Goal: Use online tool/utility: Use online tool/utility

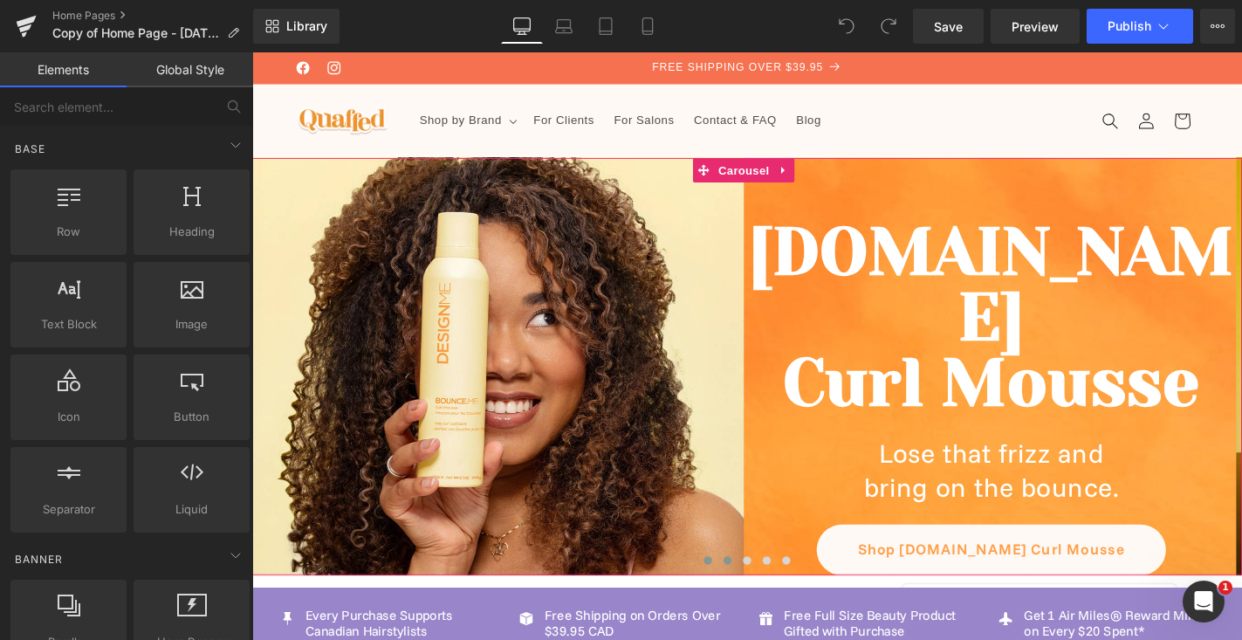
click at [756, 591] on span at bounding box center [759, 594] width 9 height 9
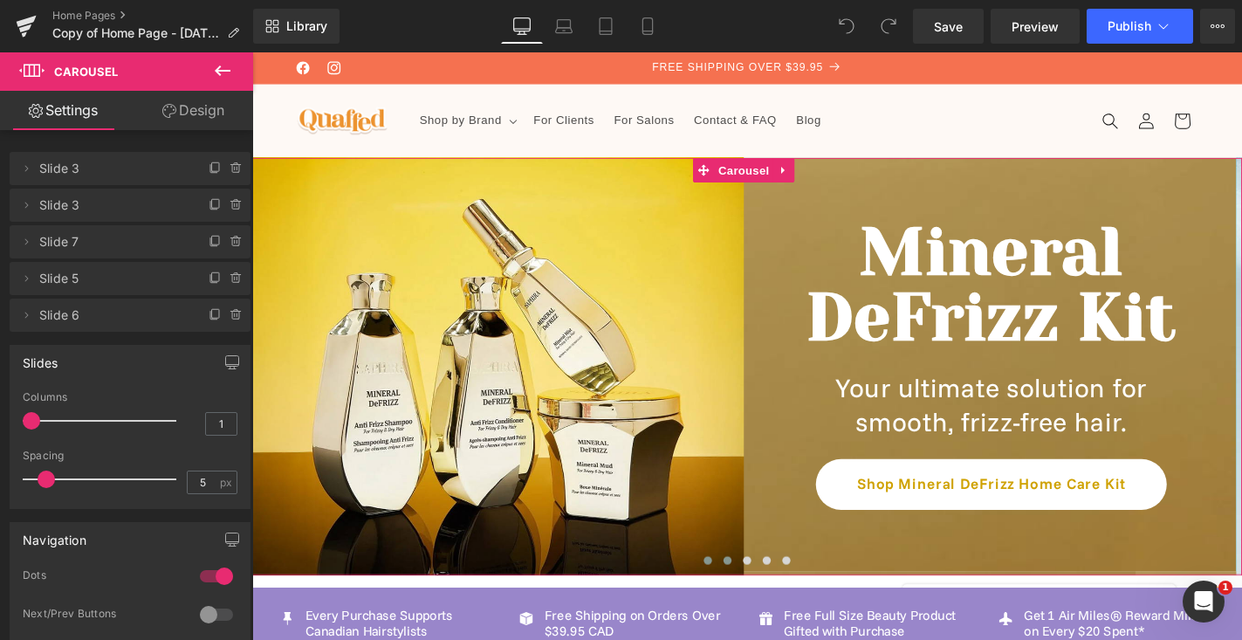
click at [737, 590] on span at bounding box center [738, 594] width 9 height 9
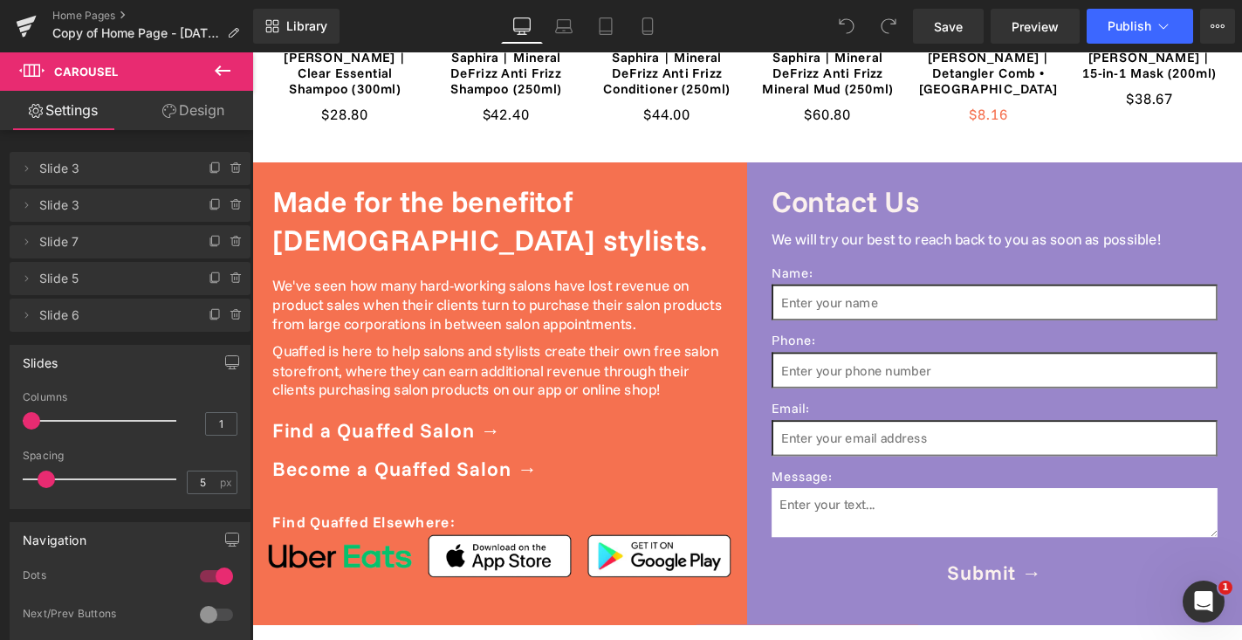
scroll to position [2097, 0]
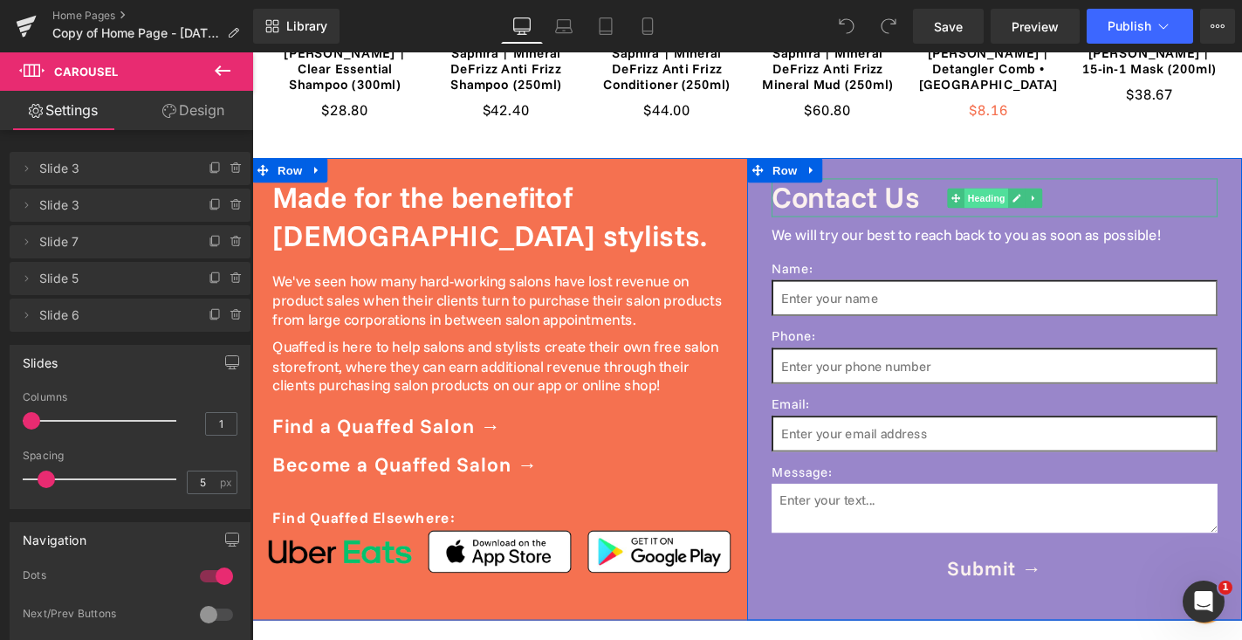
click at [1027, 197] on span "Heading" at bounding box center [1035, 207] width 47 height 21
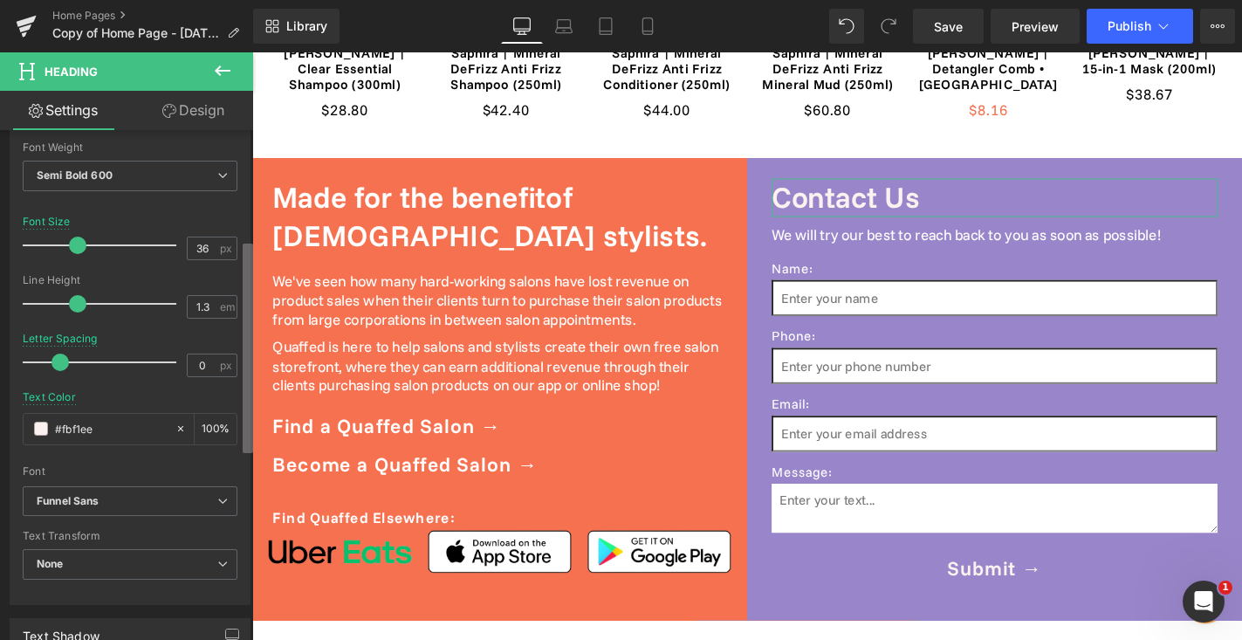
scroll to position [268, 0]
click at [249, 388] on b at bounding box center [248, 349] width 10 height 210
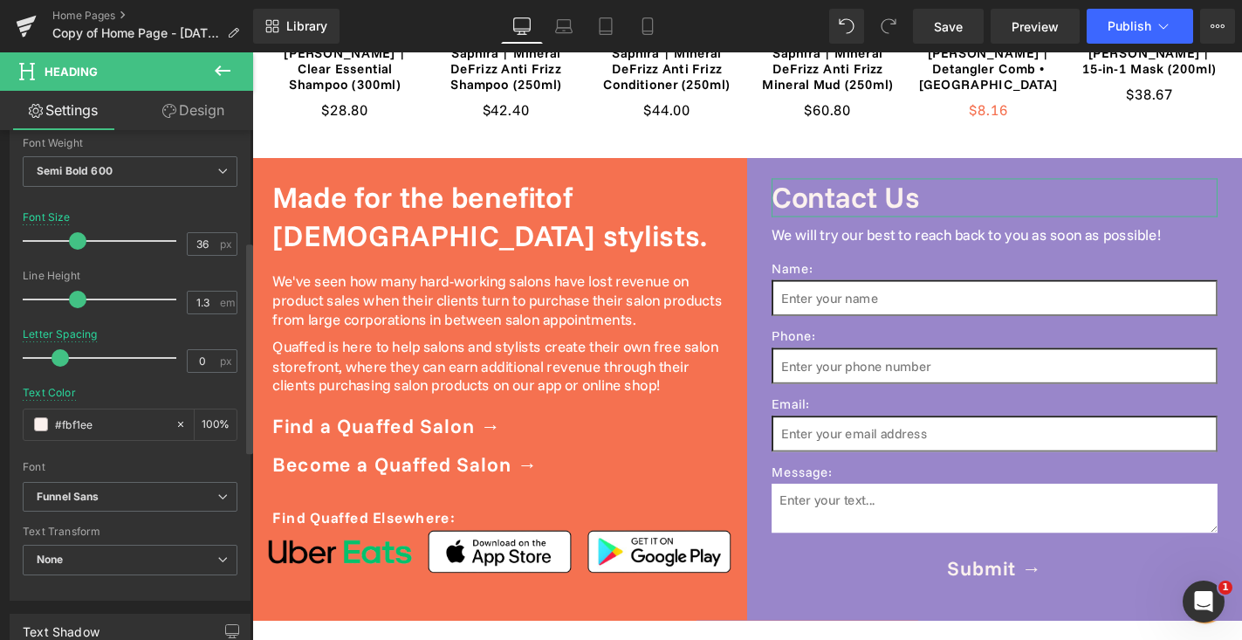
drag, startPoint x: 131, startPoint y: 424, endPoint x: 0, endPoint y: 420, distance: 131.0
click at [0, 420] on div "Typography Text Styles Custom Custom Setup Global Style Custom Setup Global Sty…" at bounding box center [130, 301] width 261 height 600
type input "ffffff"
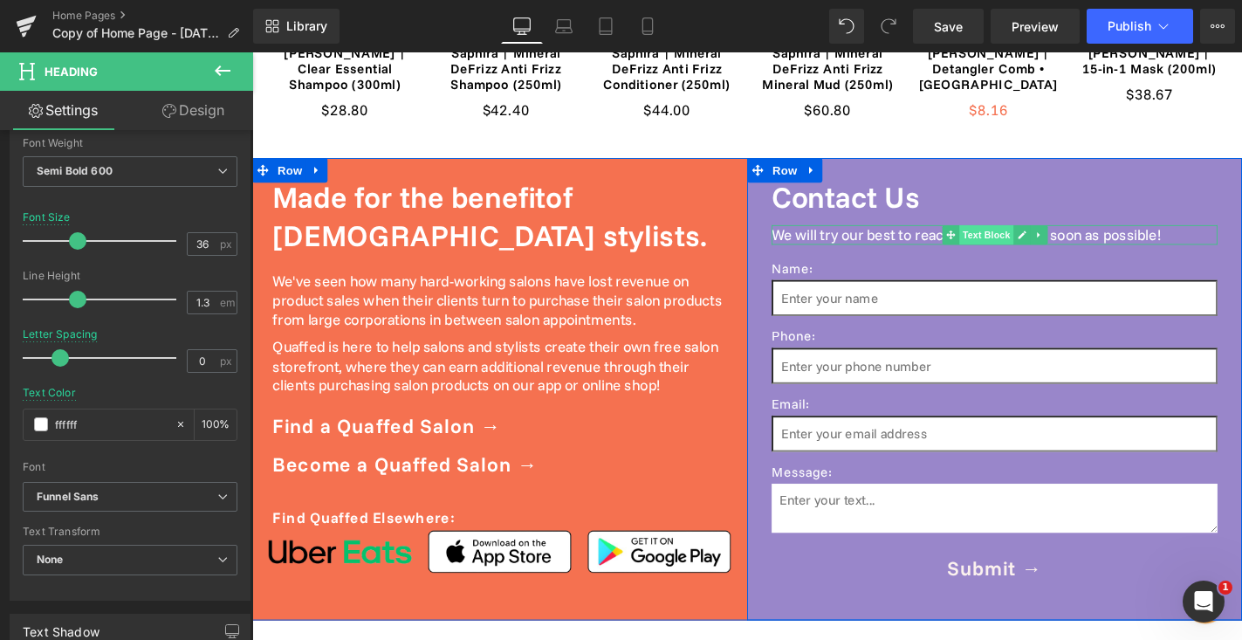
click at [1030, 237] on span "Text Block" at bounding box center [1036, 247] width 58 height 21
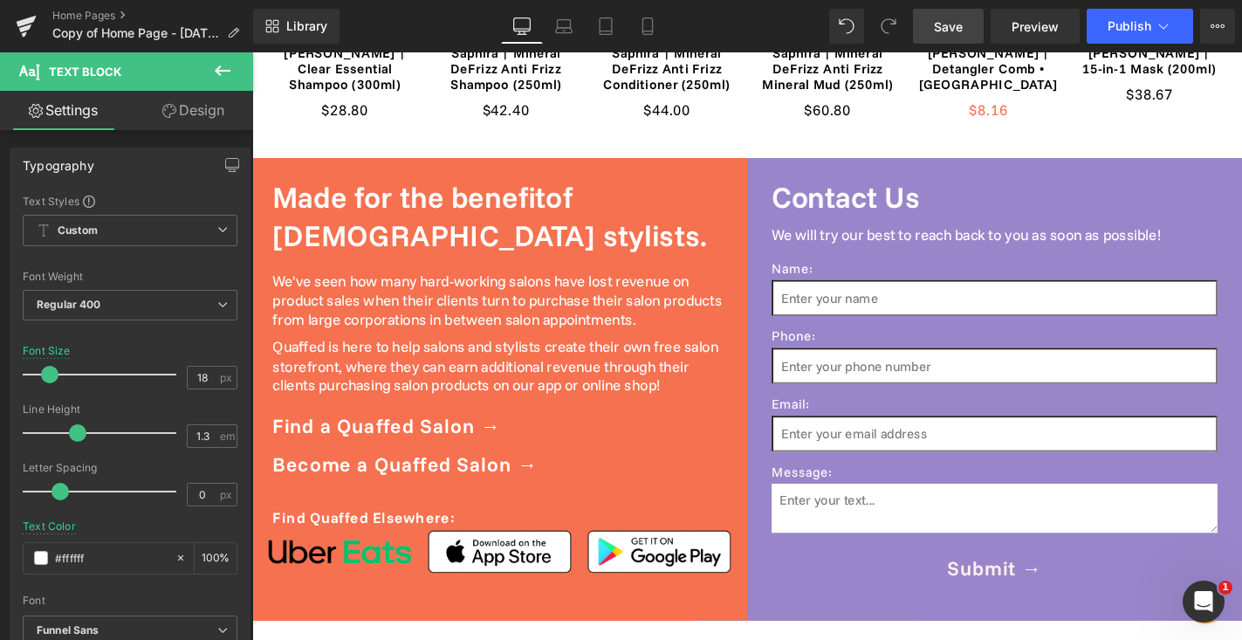
click at [953, 37] on link "Save" at bounding box center [948, 26] width 71 height 35
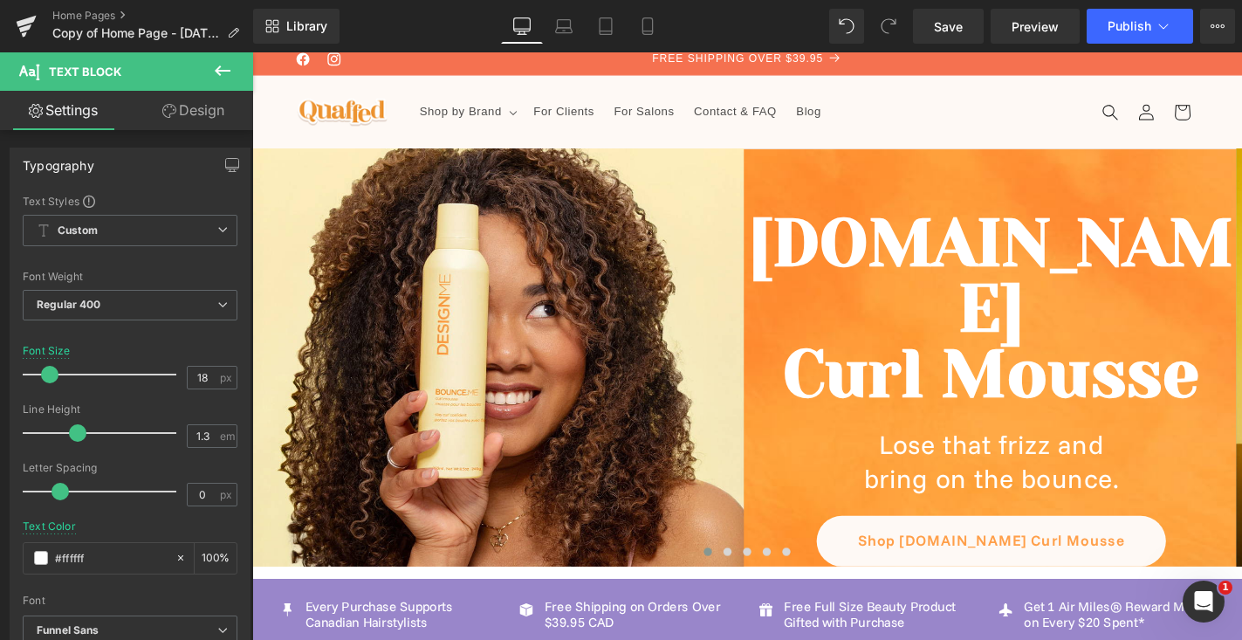
scroll to position [14, 0]
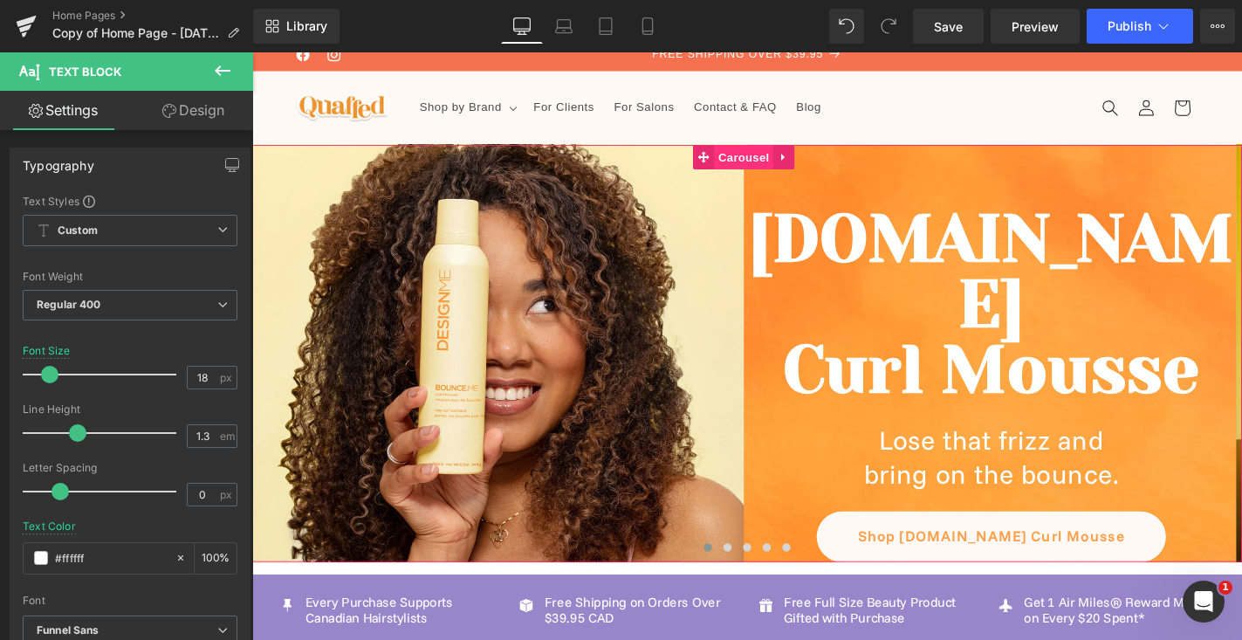
click at [785, 172] on span "Carousel" at bounding box center [777, 164] width 63 height 26
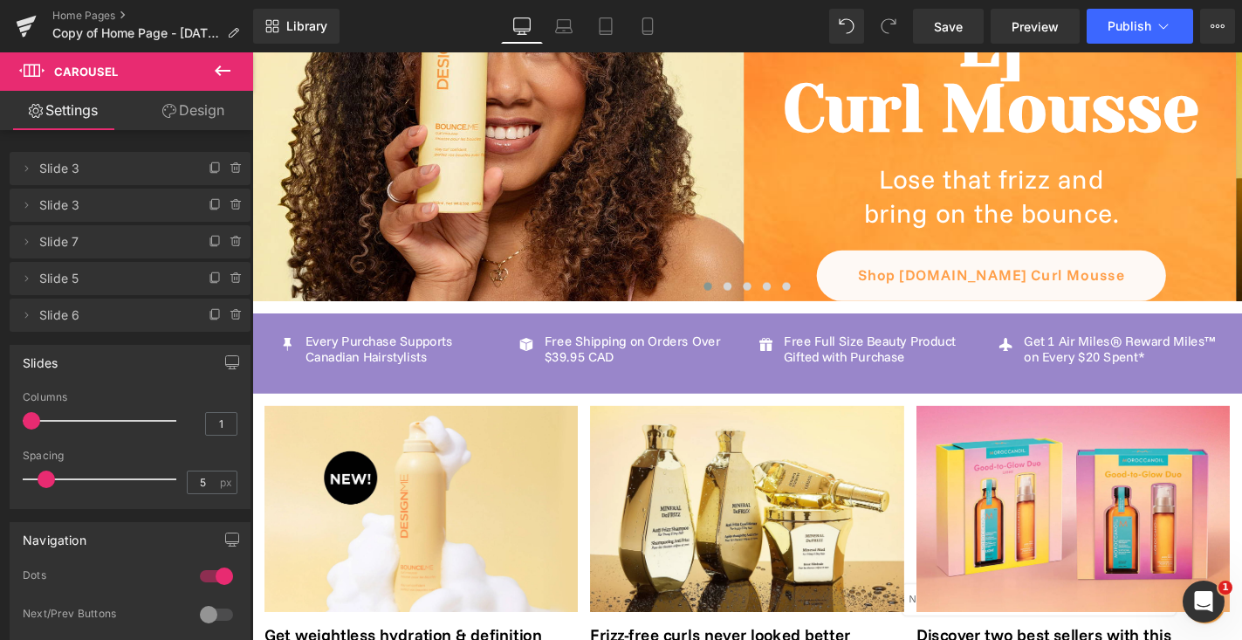
scroll to position [0, 0]
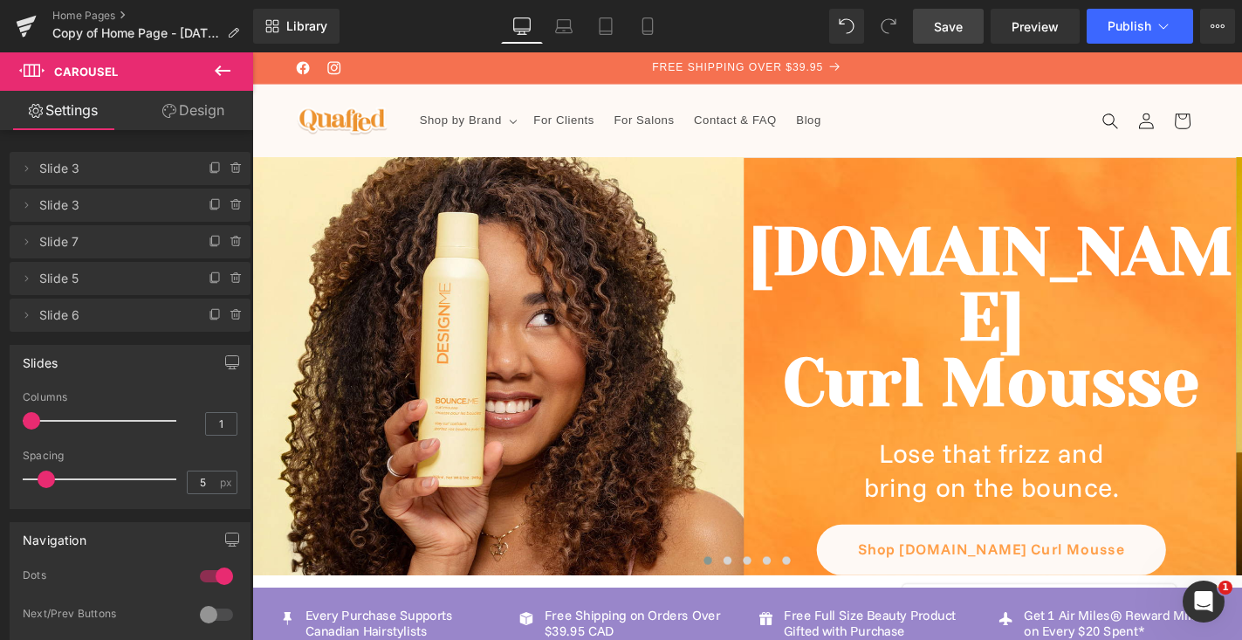
click at [943, 38] on link "Save" at bounding box center [948, 26] width 71 height 35
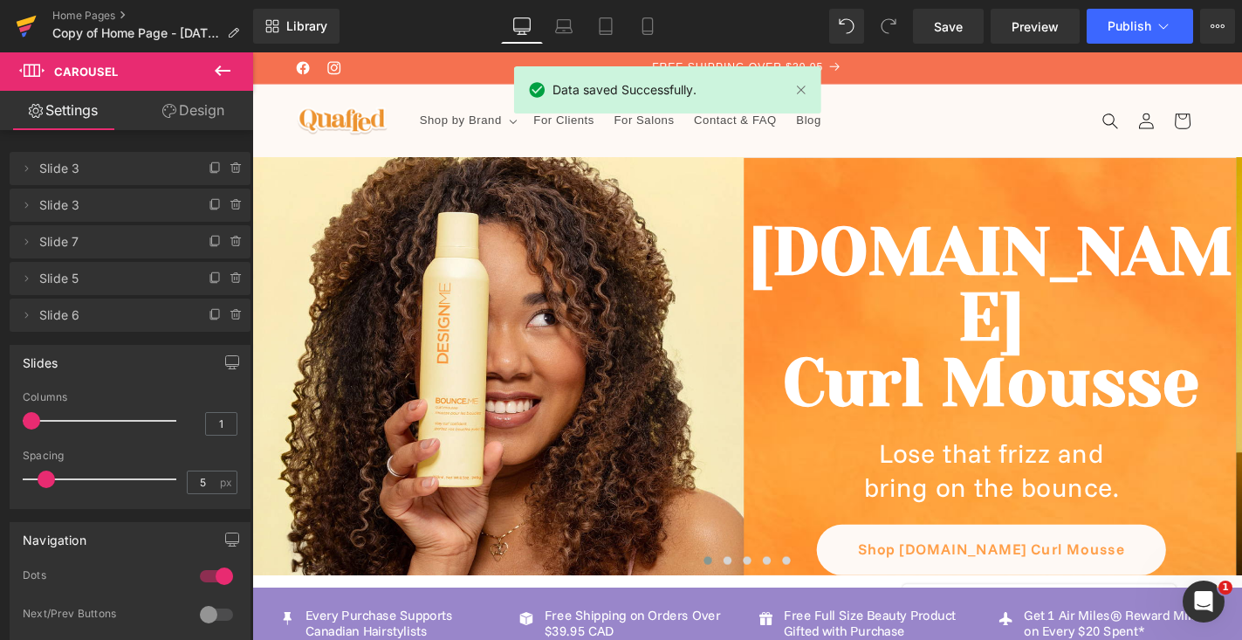
click at [26, 29] on icon at bounding box center [25, 28] width 12 height 8
